Goal: Task Accomplishment & Management: Use online tool/utility

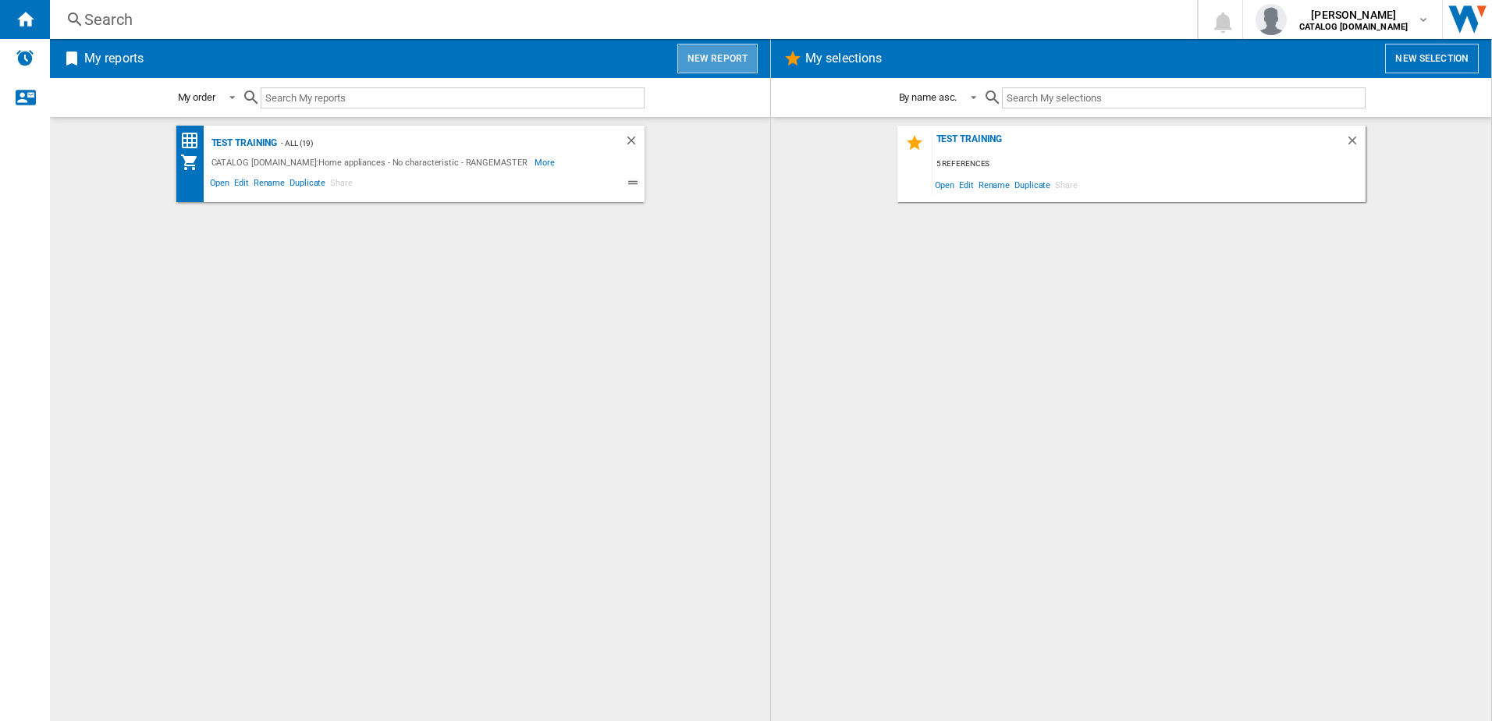
click at [712, 66] on button "New report" at bounding box center [717, 59] width 80 height 30
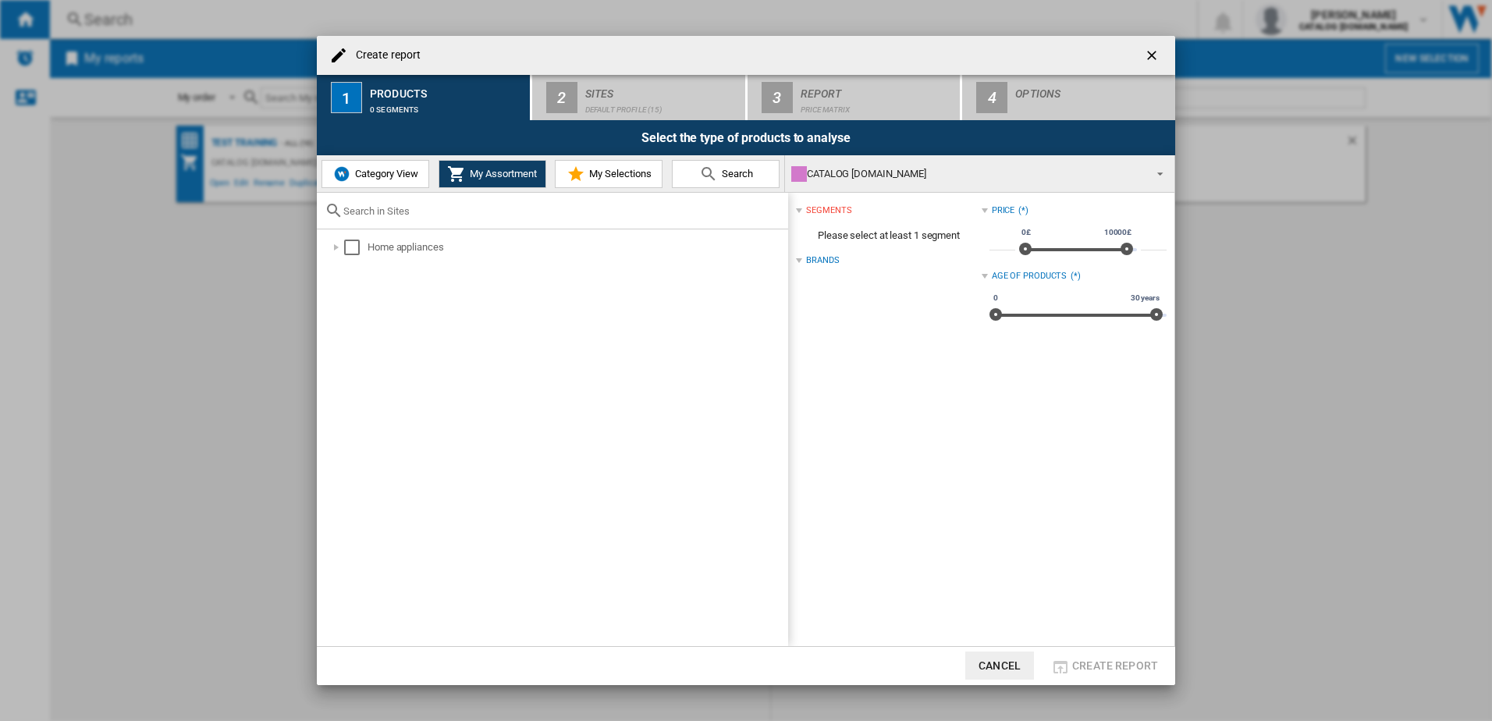
click at [410, 178] on span "Category View" at bounding box center [384, 174] width 67 height 12
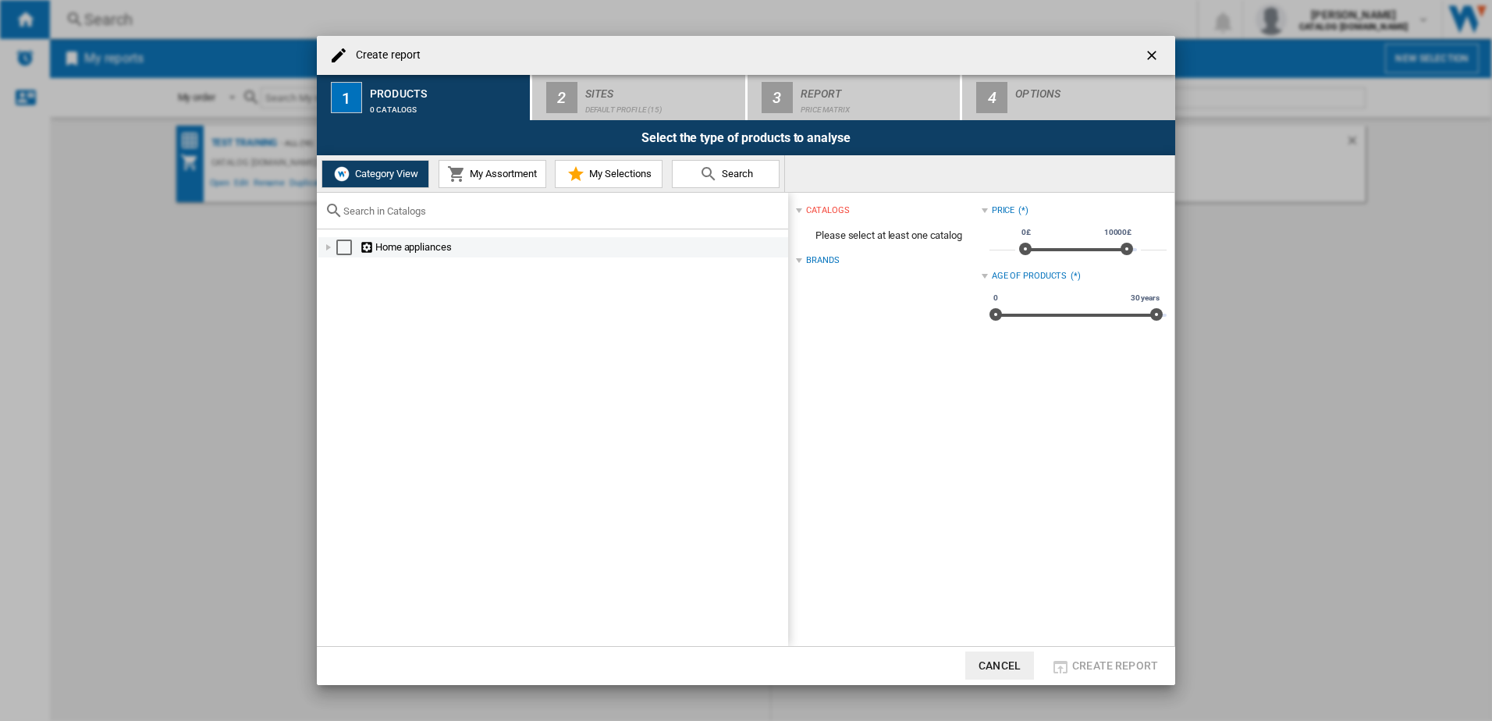
click at [333, 247] on div at bounding box center [329, 248] width 16 height 16
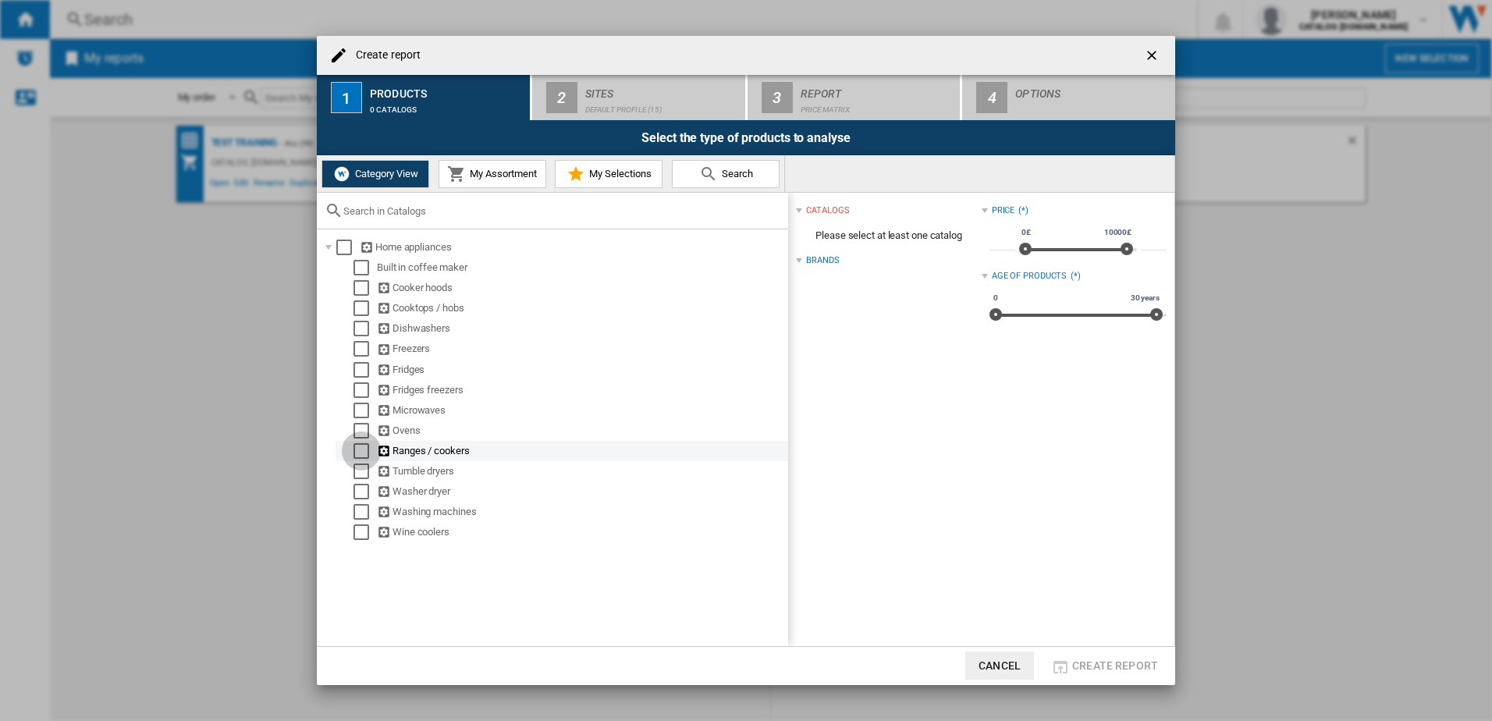
click at [362, 456] on div "Select" at bounding box center [361, 451] width 16 height 16
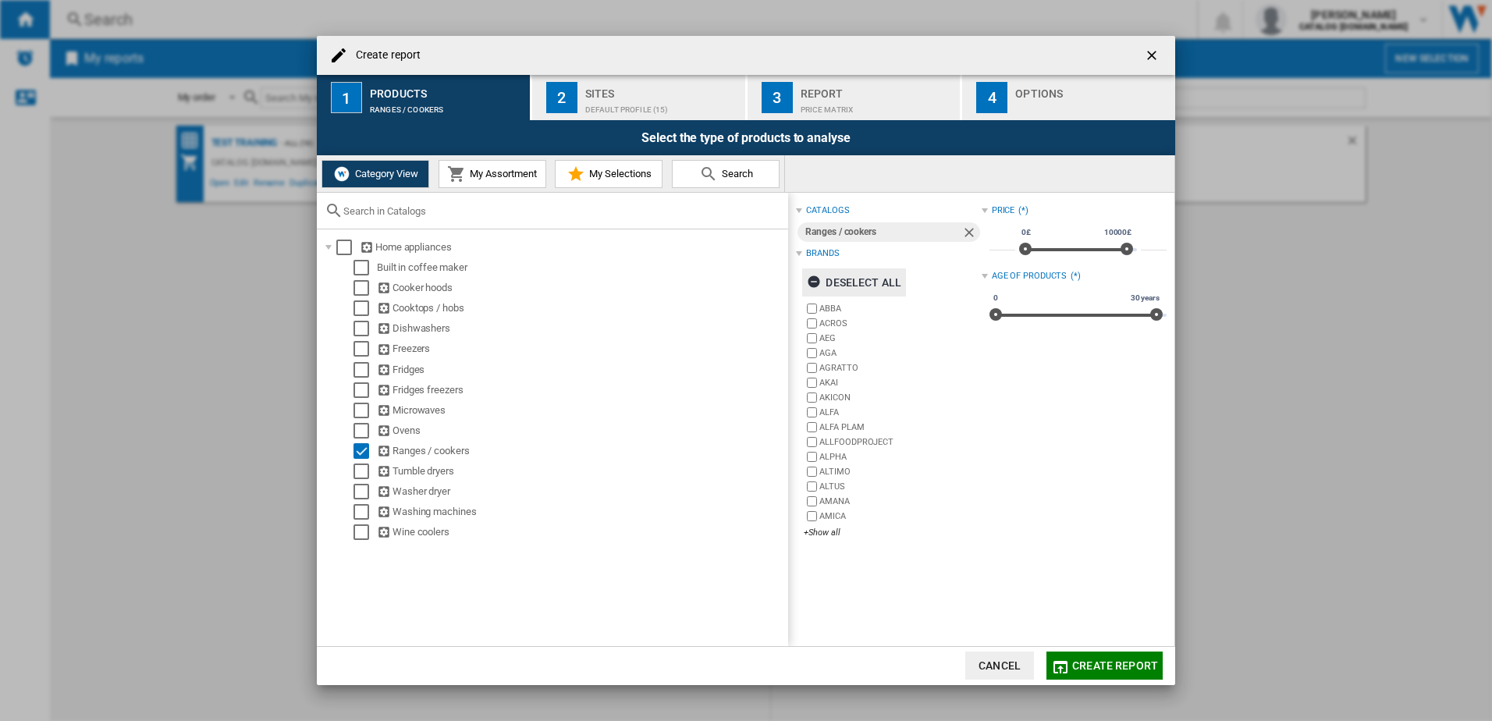
click at [811, 282] on ng-md-icon "button" at bounding box center [816, 284] width 19 height 19
click at [817, 533] on div "+Show all" at bounding box center [892, 533] width 177 height 12
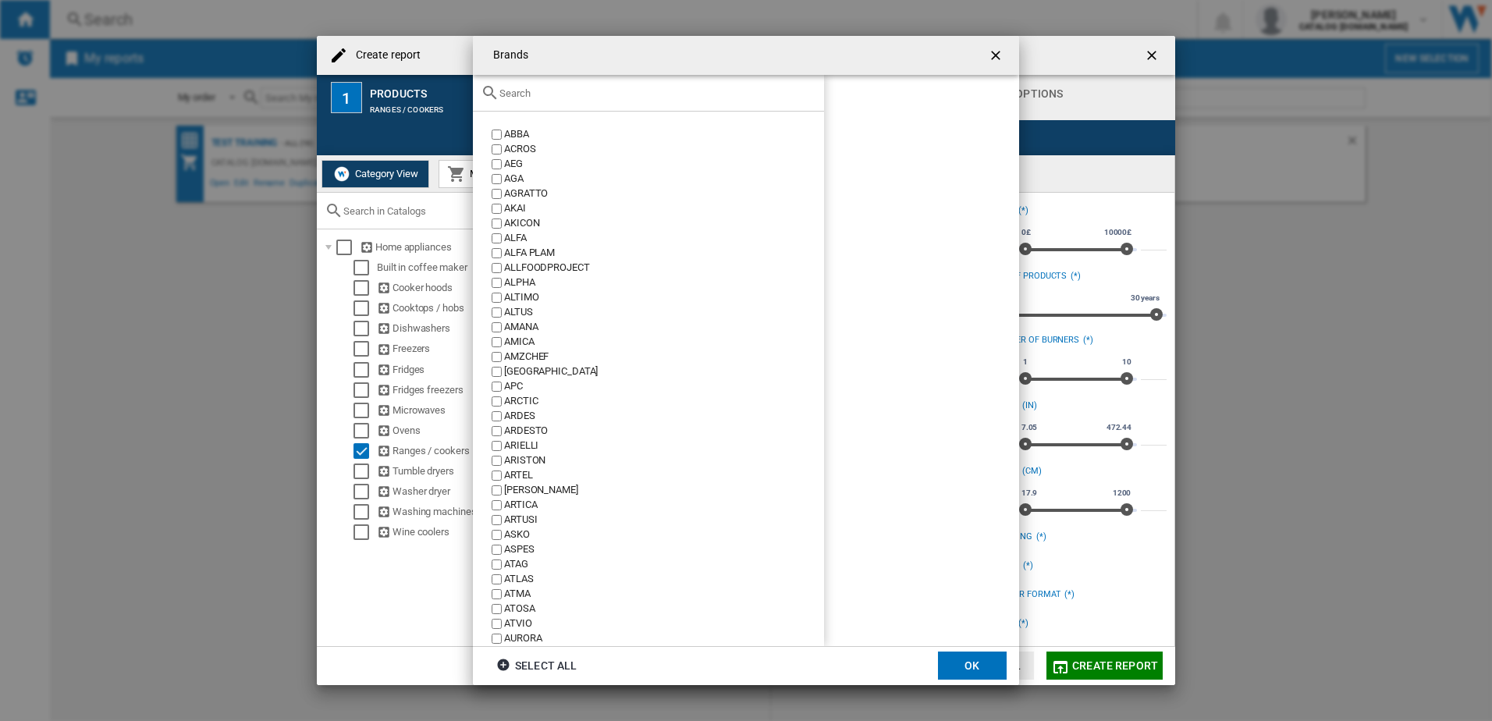
click at [601, 91] on input "text" at bounding box center [657, 93] width 317 height 12
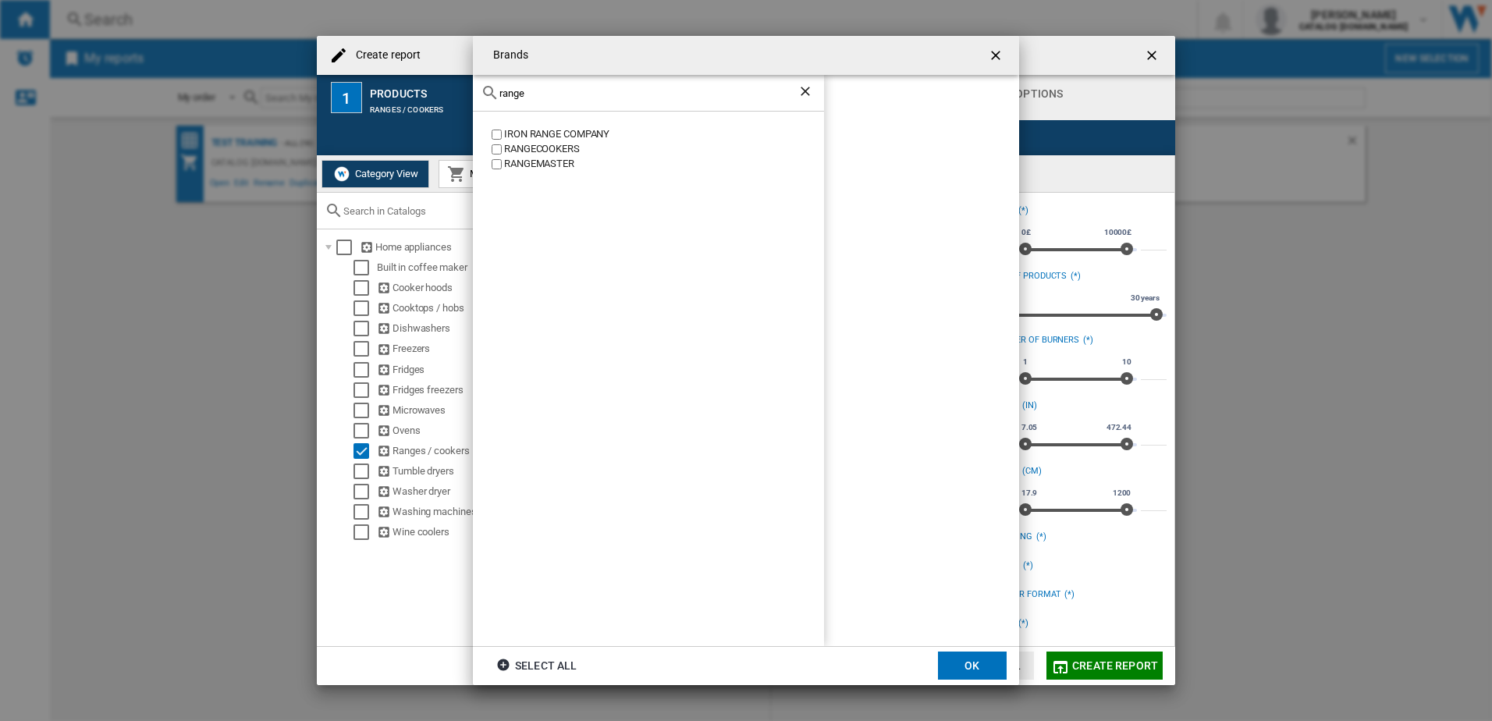
type input "range"
click at [524, 165] on div "RANGEMASTER" at bounding box center [664, 164] width 320 height 15
click at [973, 668] on button "OK" at bounding box center [972, 666] width 69 height 28
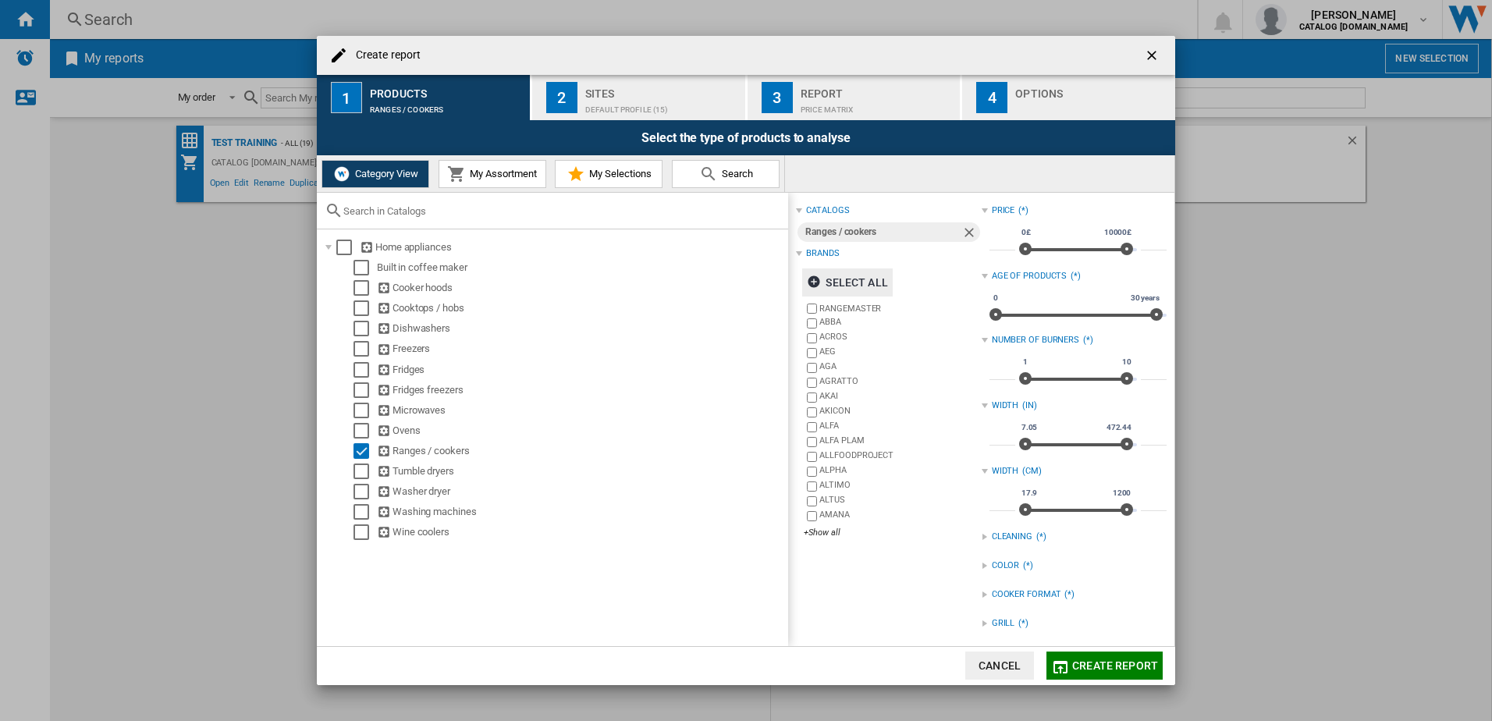
click at [975, 563] on div "catalogs Ranges / cookers Brands Select all RANGEMASTER ABBA ACROS AEG AGA AGRA…" at bounding box center [888, 479] width 185 height 557
click at [982, 567] on div at bounding box center [985, 566] width 6 height 6
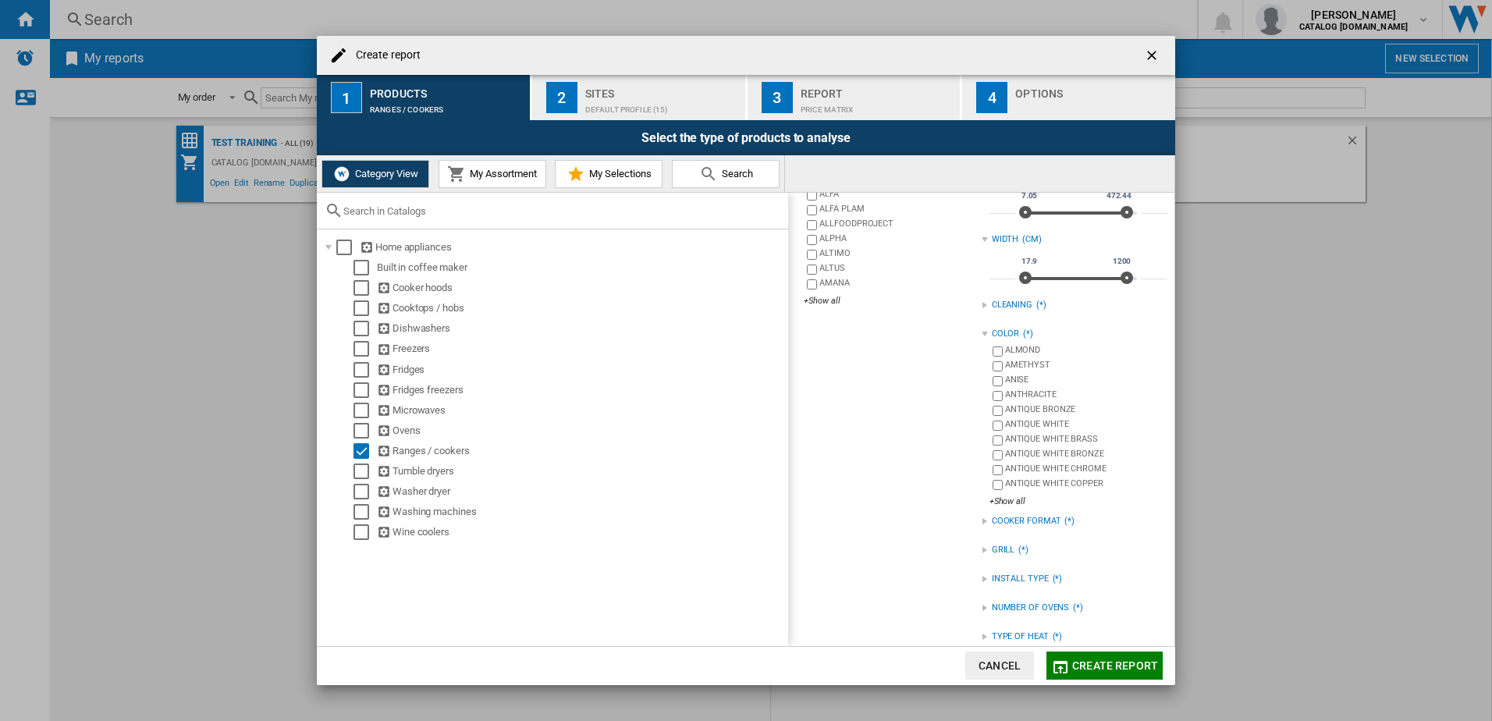
scroll to position [234, 0]
click at [1011, 499] on div "+Show all" at bounding box center [1077, 499] width 177 height 12
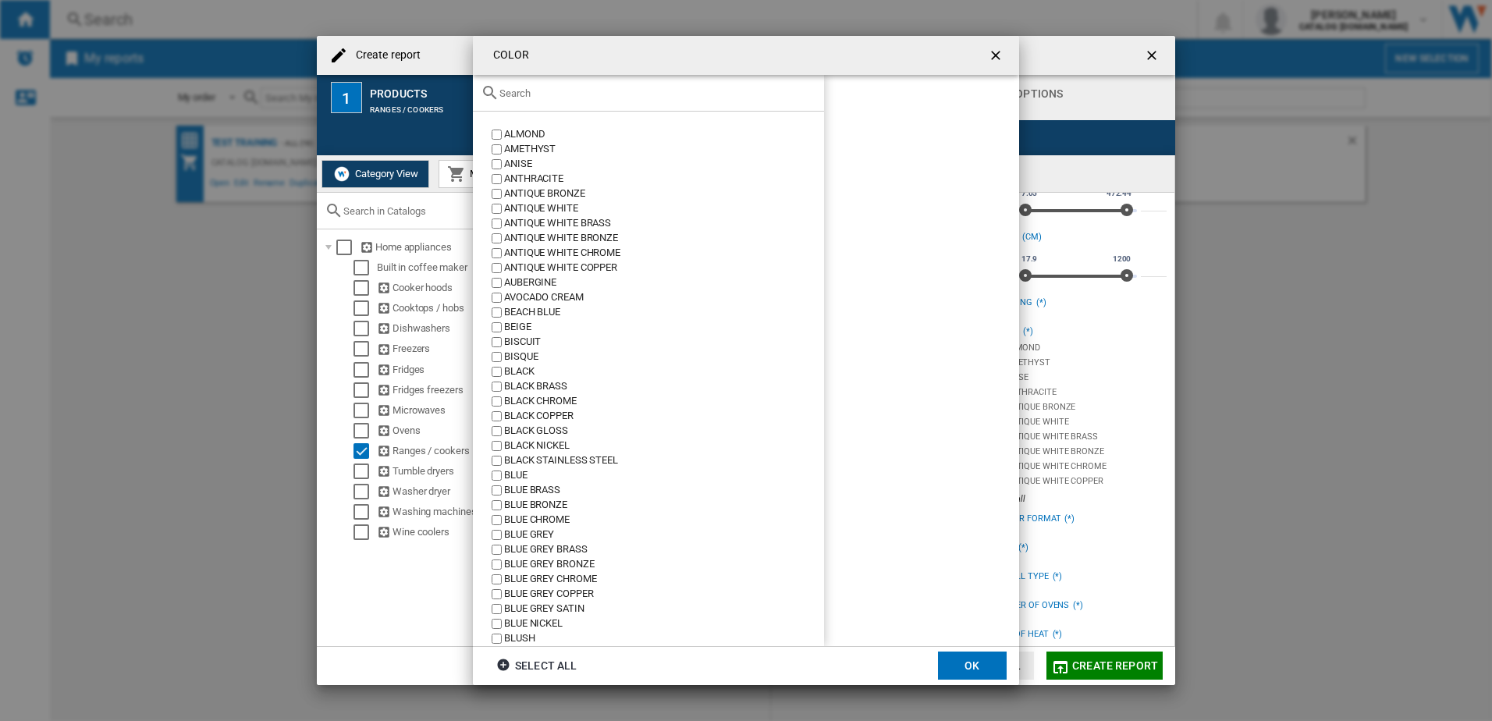
click at [520, 371] on div "BLACK" at bounding box center [664, 371] width 320 height 15
click at [533, 389] on div "BLACK BRASS" at bounding box center [664, 386] width 320 height 15
click at [535, 400] on div "BLACK CHROME" at bounding box center [664, 401] width 320 height 15
click at [552, 432] on div "BLACK GLOSS" at bounding box center [664, 431] width 320 height 15
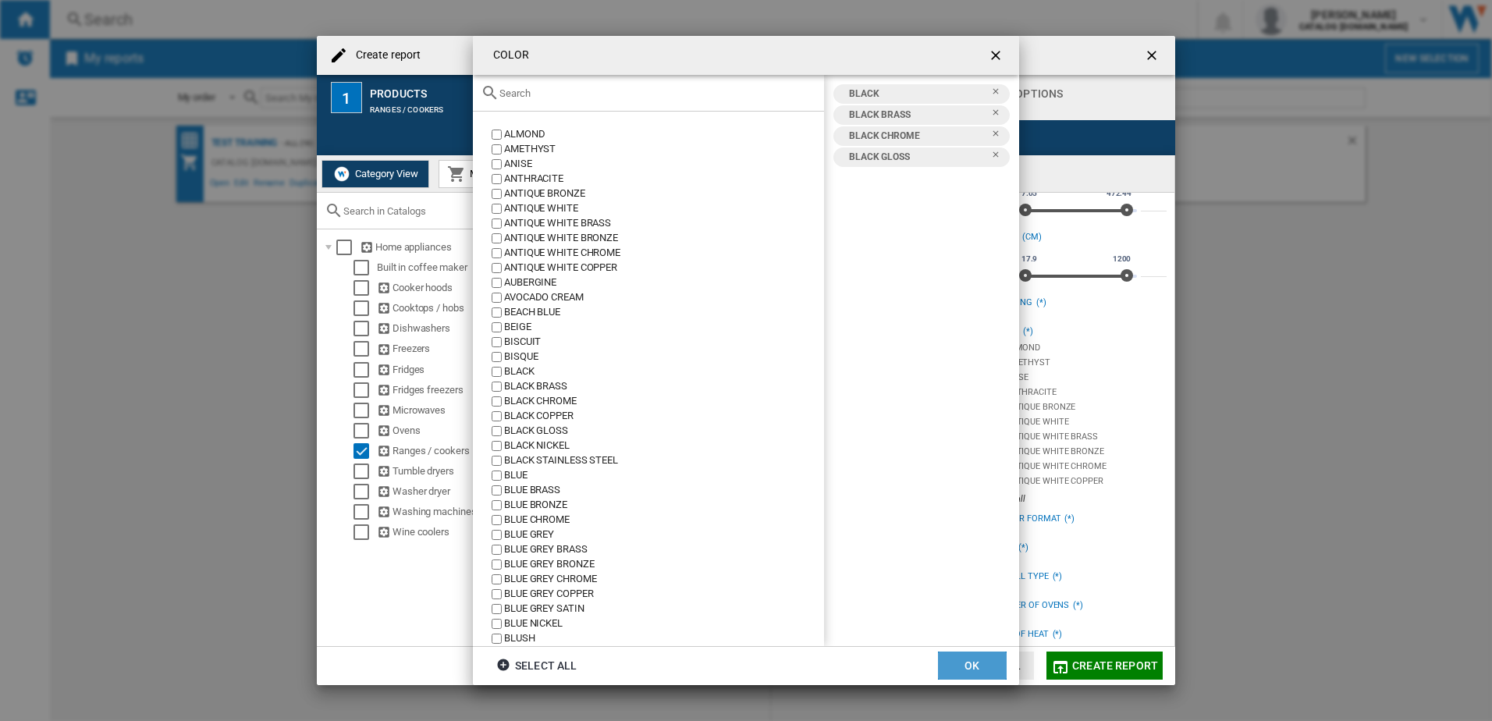
click at [971, 664] on button "OK" at bounding box center [972, 666] width 69 height 28
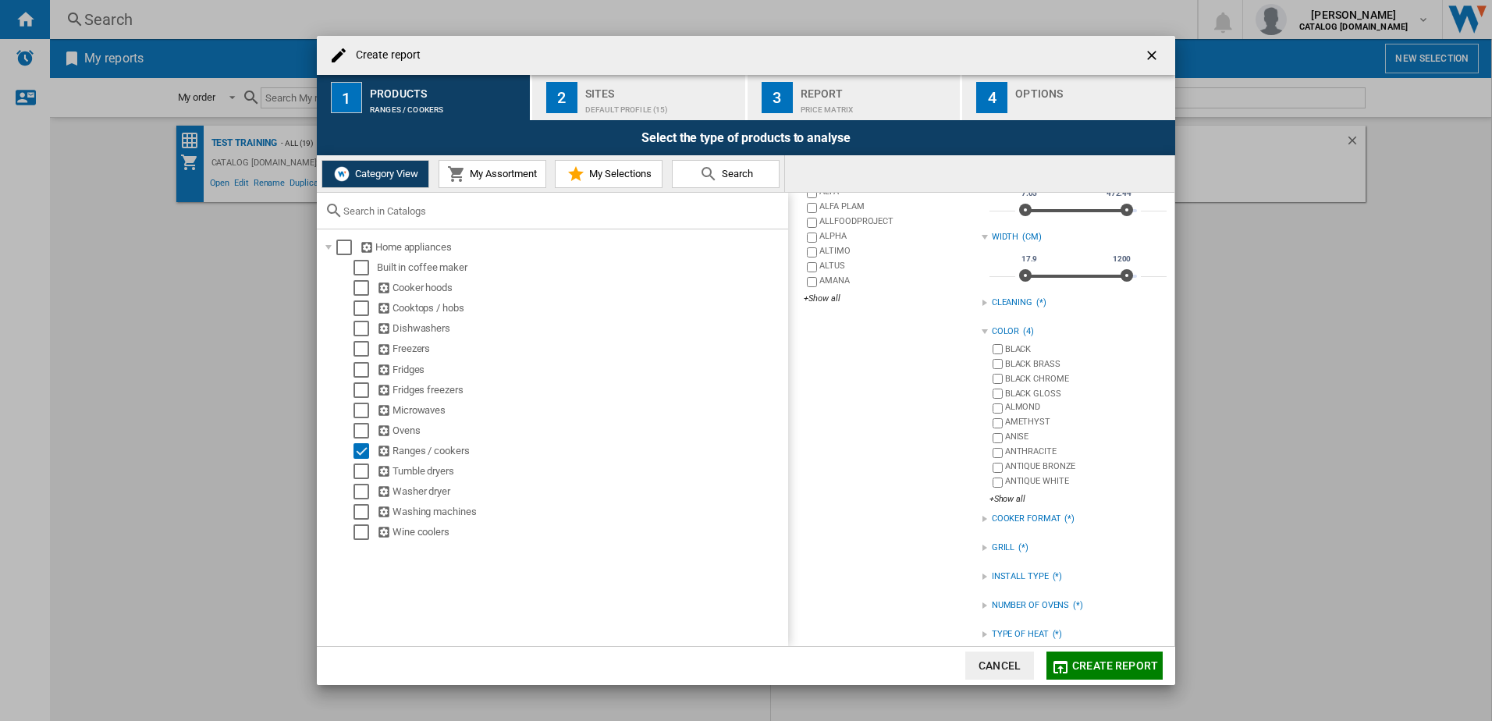
click at [1084, 660] on span "Create report" at bounding box center [1115, 665] width 86 height 12
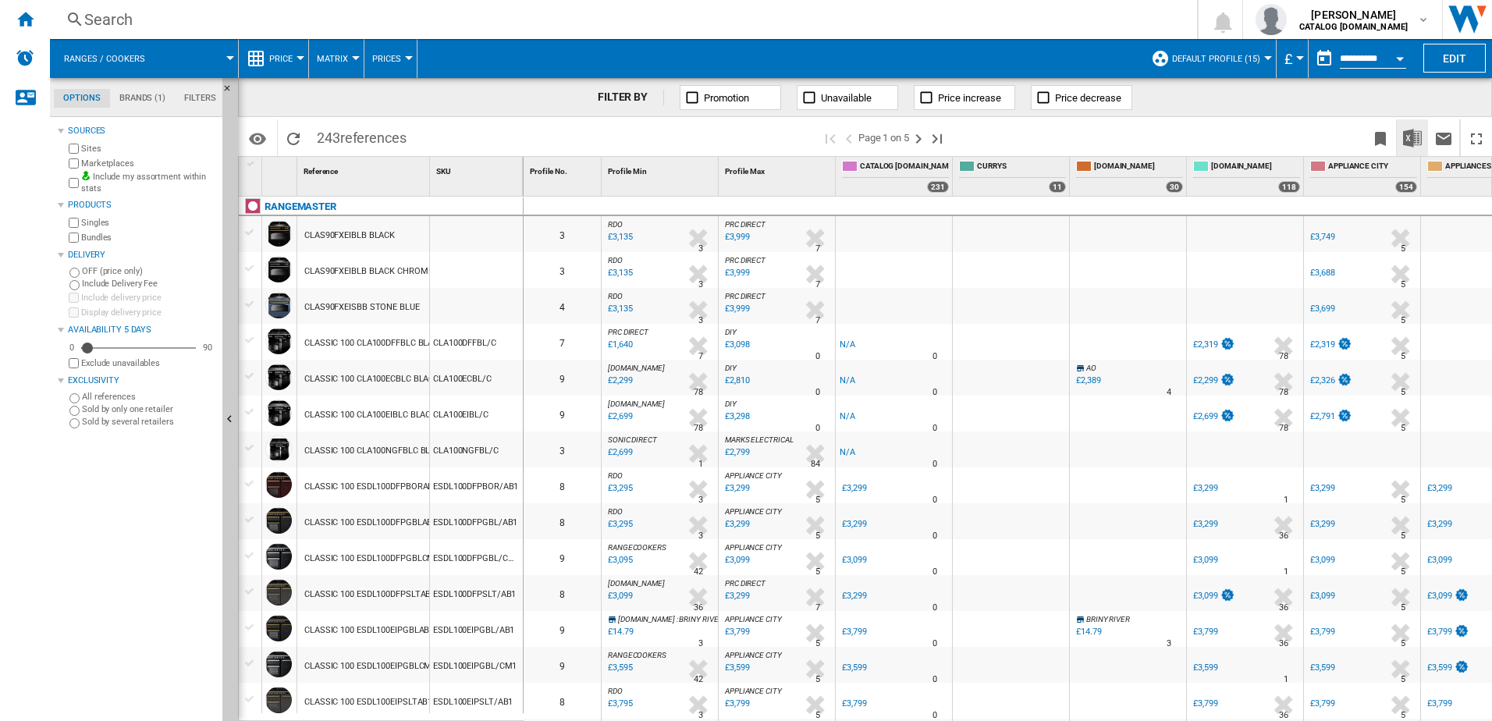
click at [1422, 137] on button "Download in Excel" at bounding box center [1412, 137] width 31 height 37
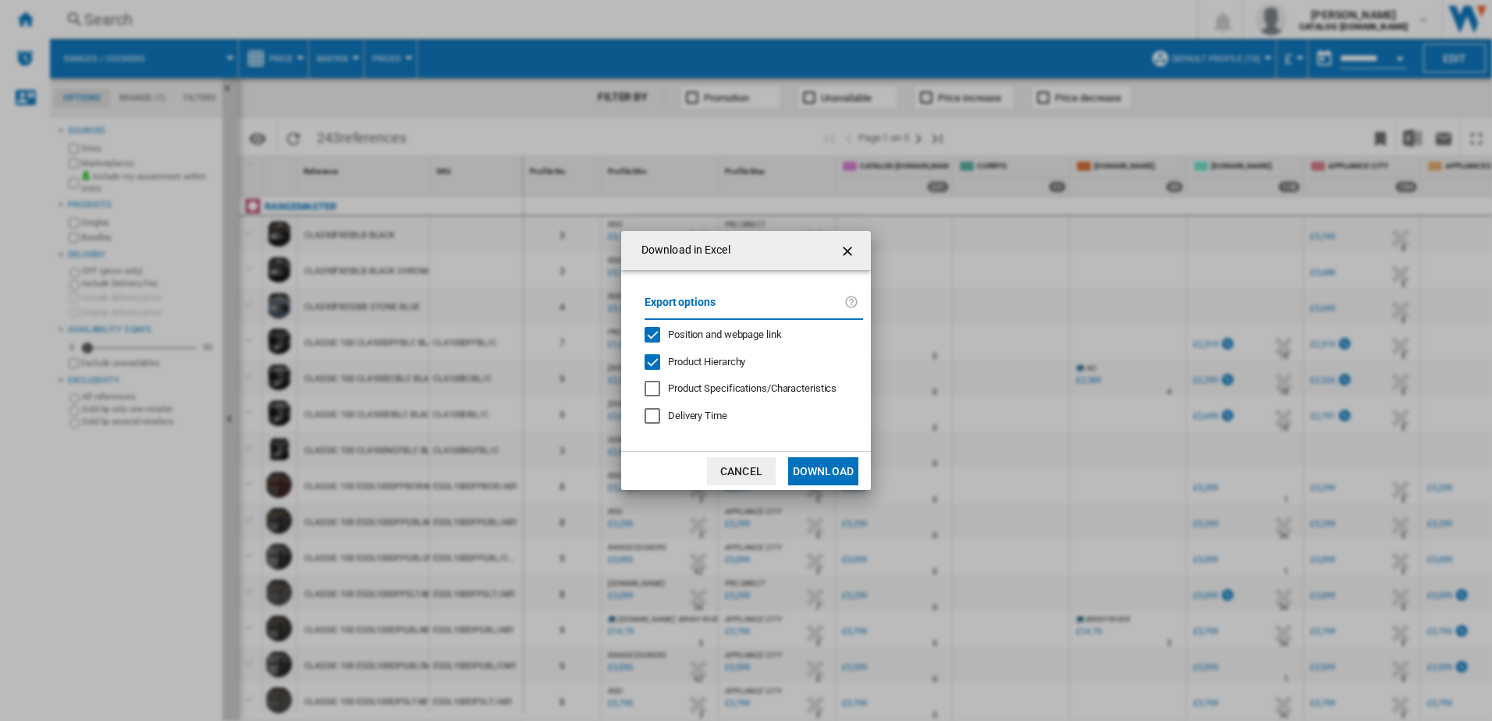
click at [825, 472] on button "Download" at bounding box center [823, 471] width 70 height 28
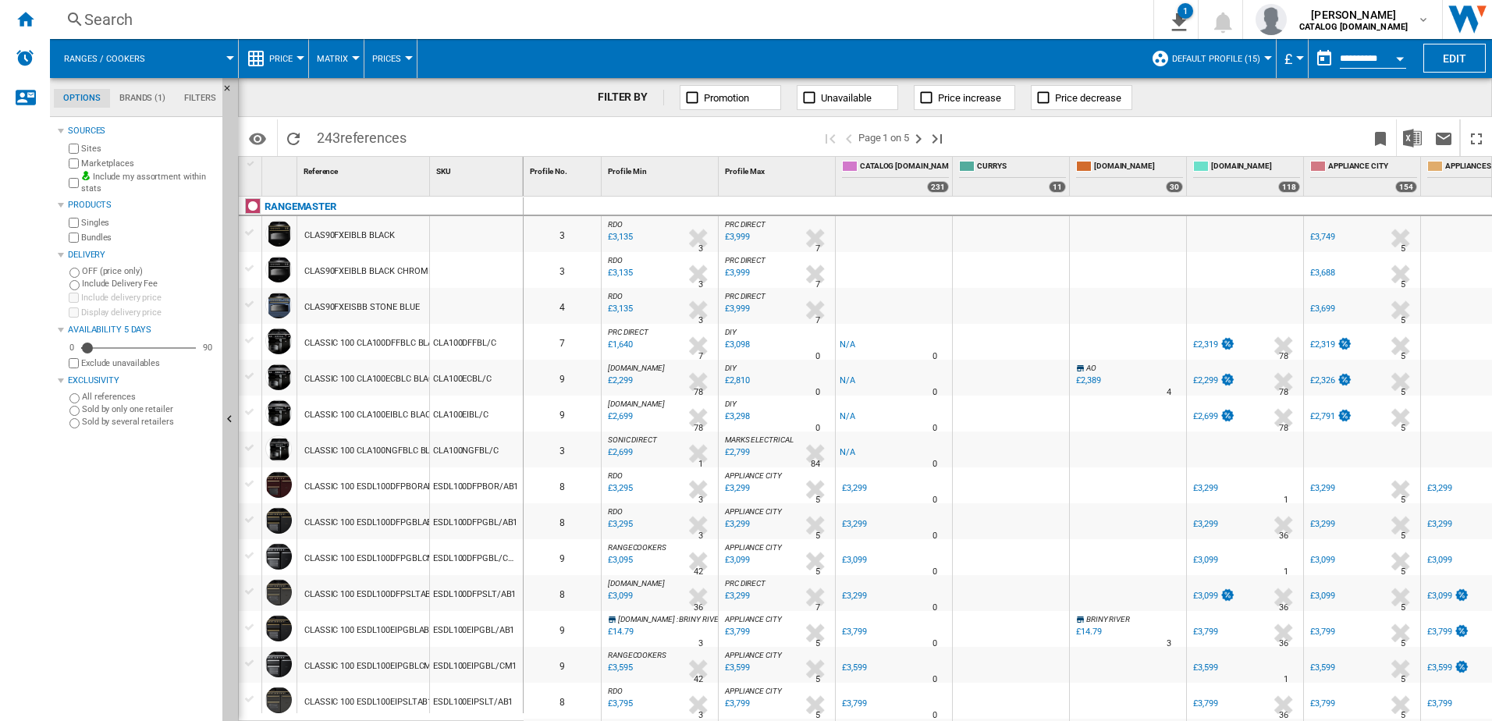
click at [352, 21] on div "Search" at bounding box center [598, 20] width 1028 height 22
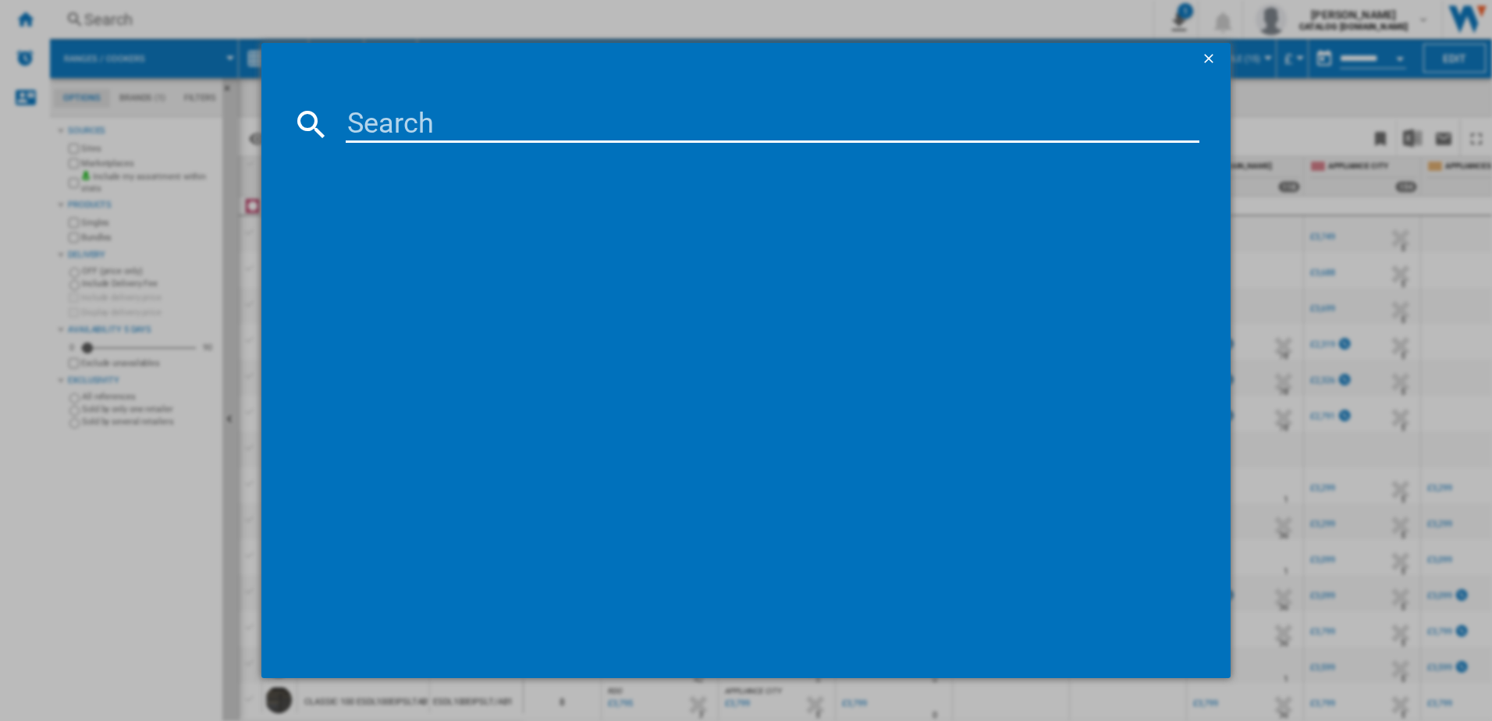
click at [462, 138] on input at bounding box center [773, 123] width 854 height 37
paste input "ESDLO110DFPGBLCM1"
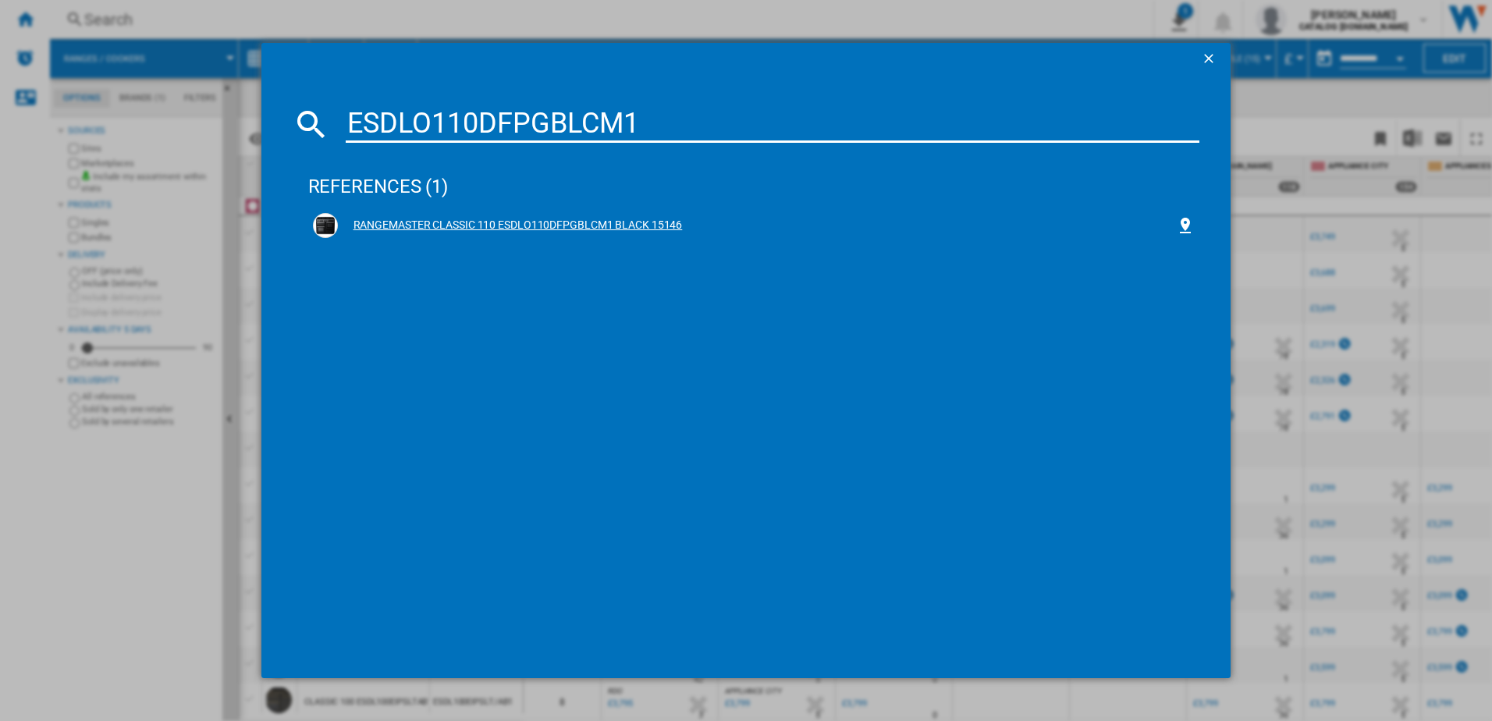
type input "ESDLO110DFPGBLCM1"
drag, startPoint x: 535, startPoint y: 214, endPoint x: 435, endPoint y: 262, distance: 111.0
click at [433, 268] on div "RANGEMASTER CLASSIC 110 ESDLO110DFPGBLCM1 BLACK 15146" at bounding box center [754, 242] width 892 height 69
click at [453, 226] on div "RANGEMASTER CLASSIC 110 ESDLO110DFPGBLCM1 BLACK 15146" at bounding box center [757, 226] width 839 height 16
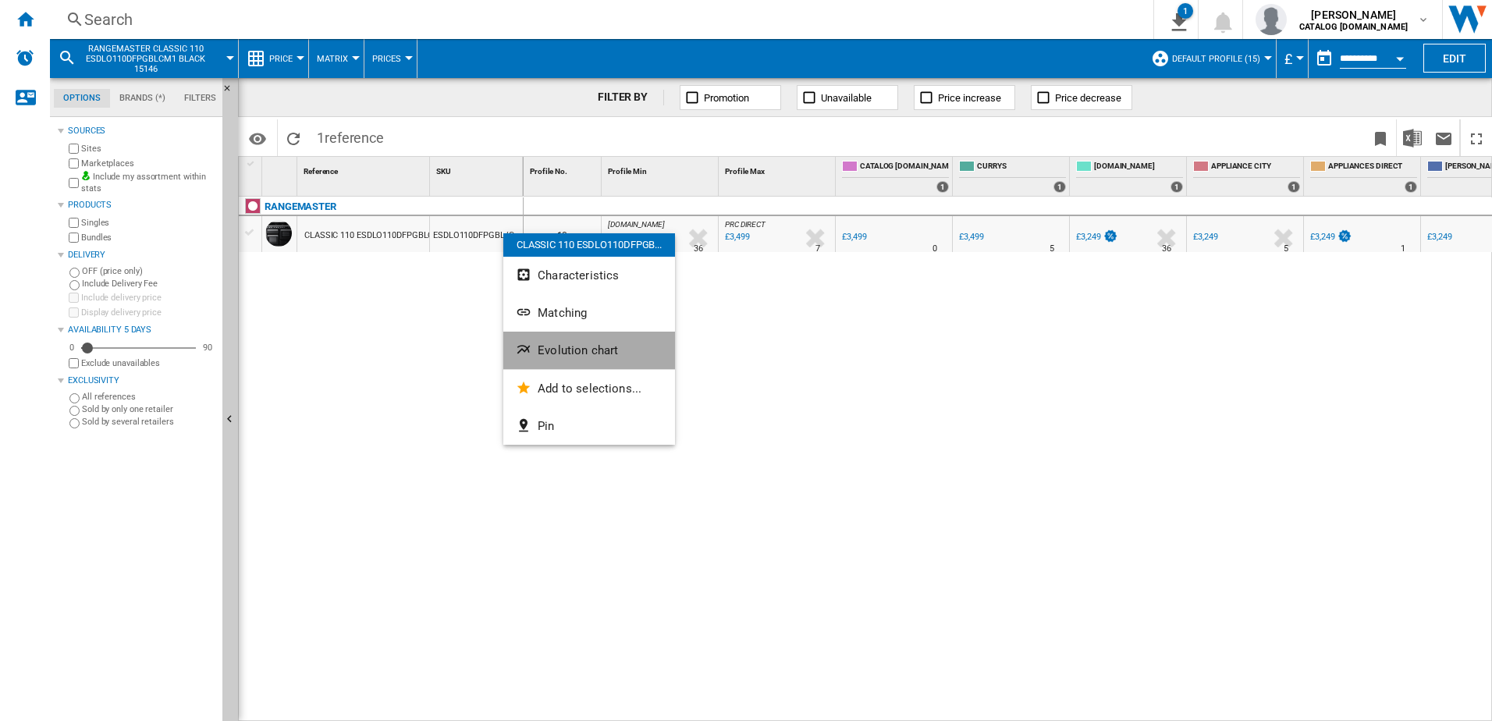
click at [579, 343] on span "Evolution chart" at bounding box center [578, 350] width 80 height 14
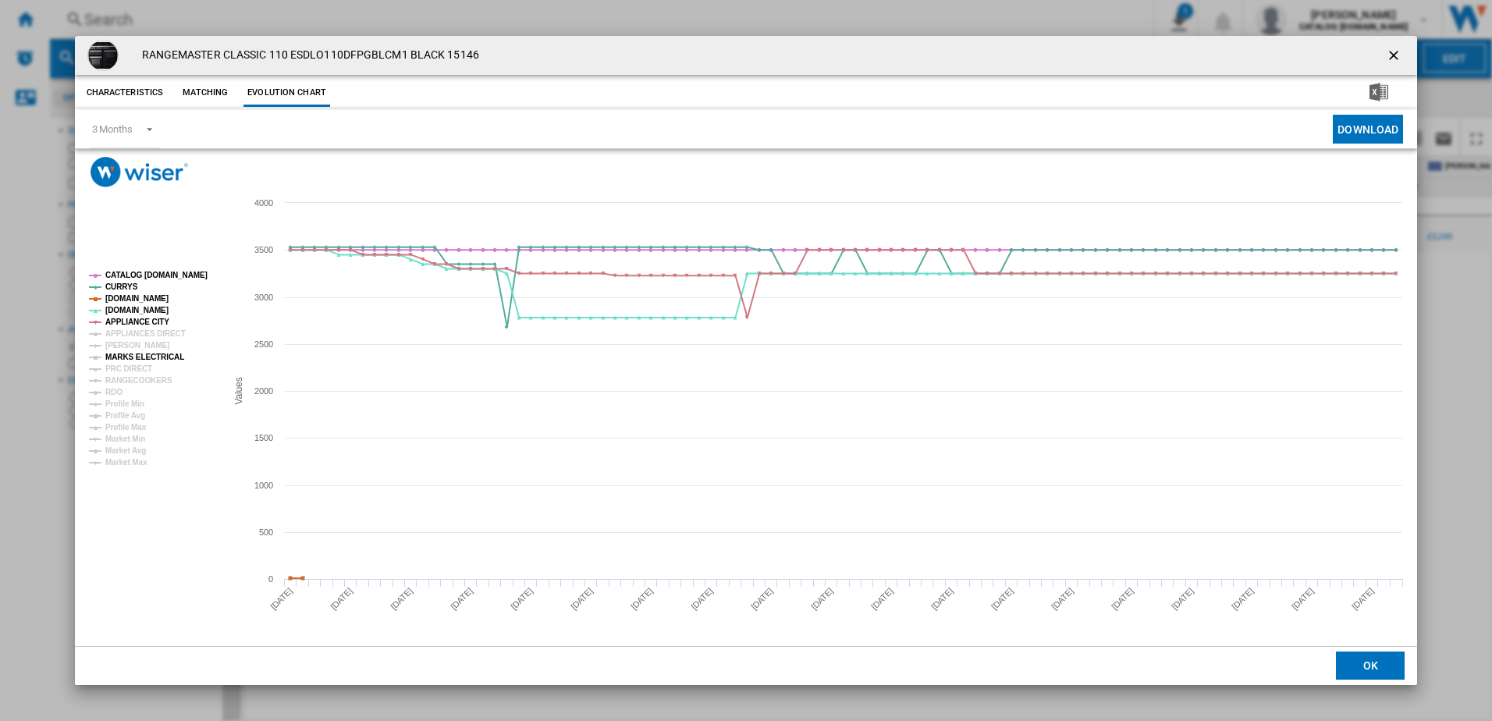
click at [168, 357] on tspan "MARKS ELECTRICAL" at bounding box center [144, 357] width 79 height 9
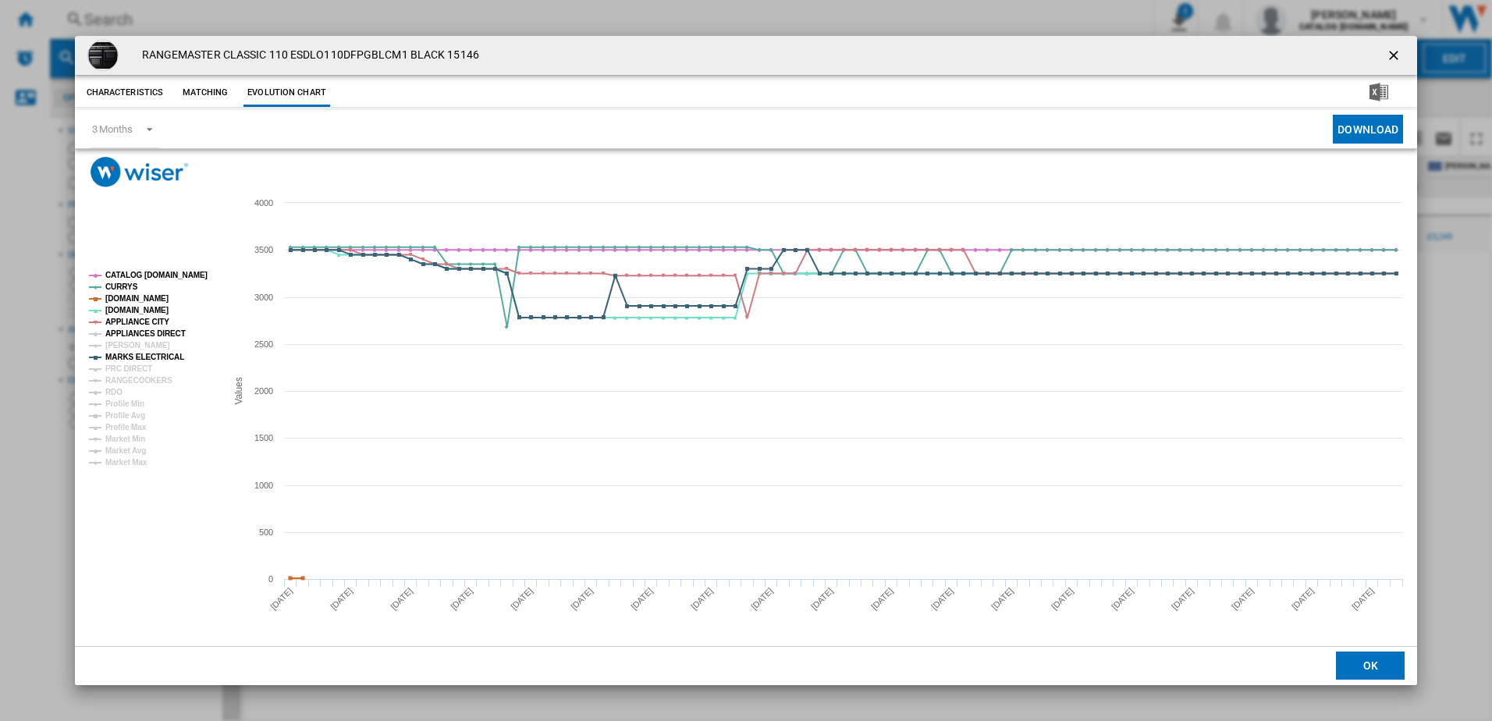
click at [171, 329] on tspan "APPLIANCES DIRECT" at bounding box center [145, 333] width 80 height 9
click at [141, 344] on tspan "[PERSON_NAME]" at bounding box center [137, 345] width 65 height 9
click at [146, 364] on tspan "PRC DIRECT" at bounding box center [128, 368] width 47 height 9
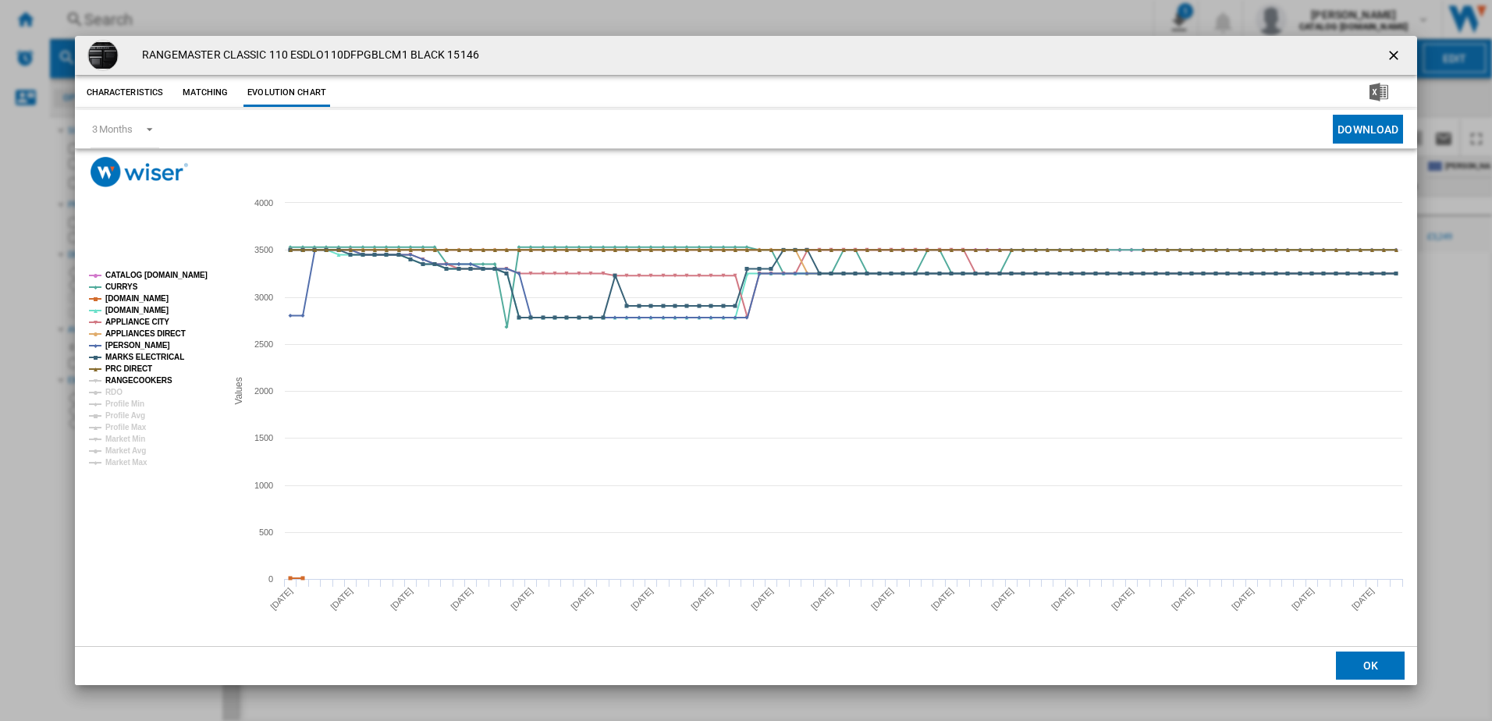
click at [149, 378] on tspan "RANGECOOKERS" at bounding box center [138, 380] width 67 height 9
click at [1389, 53] on ng-md-icon "getI18NText('BUTTONS.CLOSE_DIALOG')" at bounding box center [1395, 57] width 19 height 19
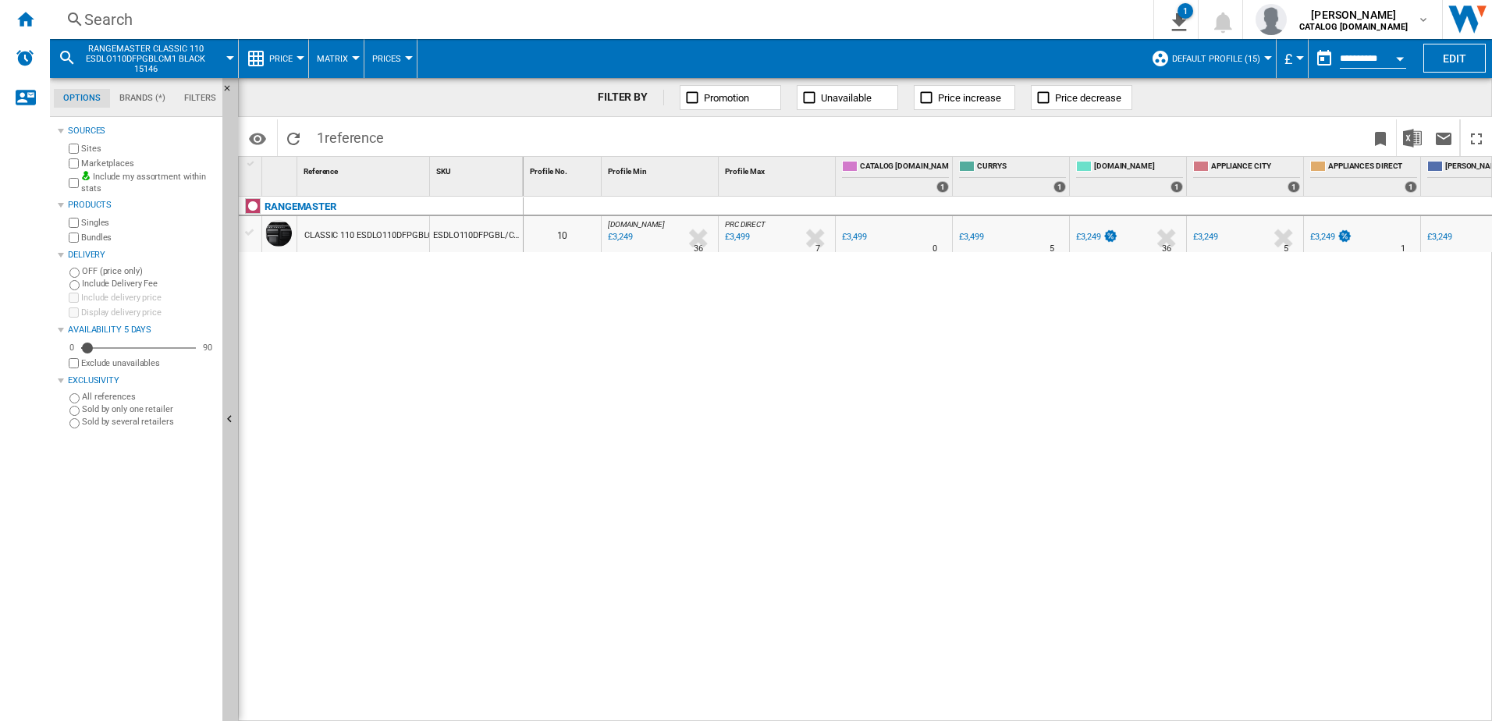
click at [660, 358] on div "0 10 [DOMAIN_NAME] : AO -7.1 % £3,249 % N/A 36 [DOMAIN_NAME] : AO PRC DIRECT : …" at bounding box center [1008, 459] width 969 height 525
